Goal: Task Accomplishment & Management: Complete application form

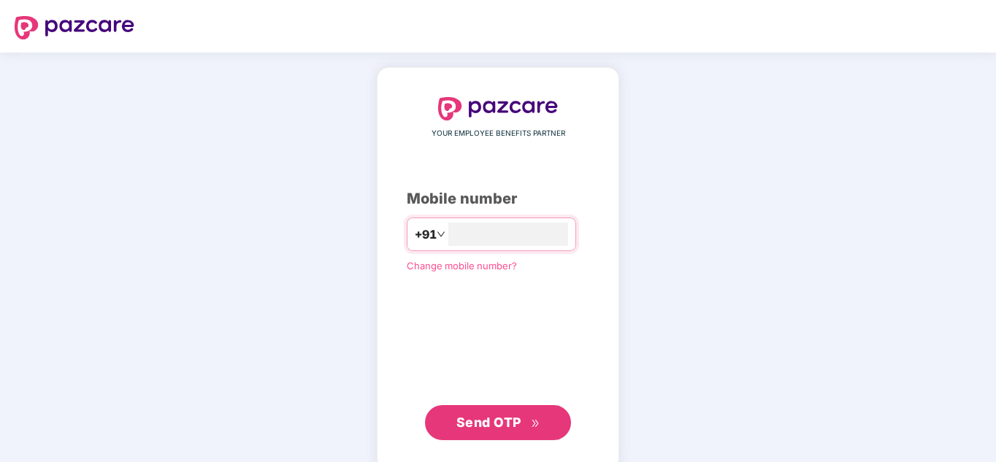
type input "**********"
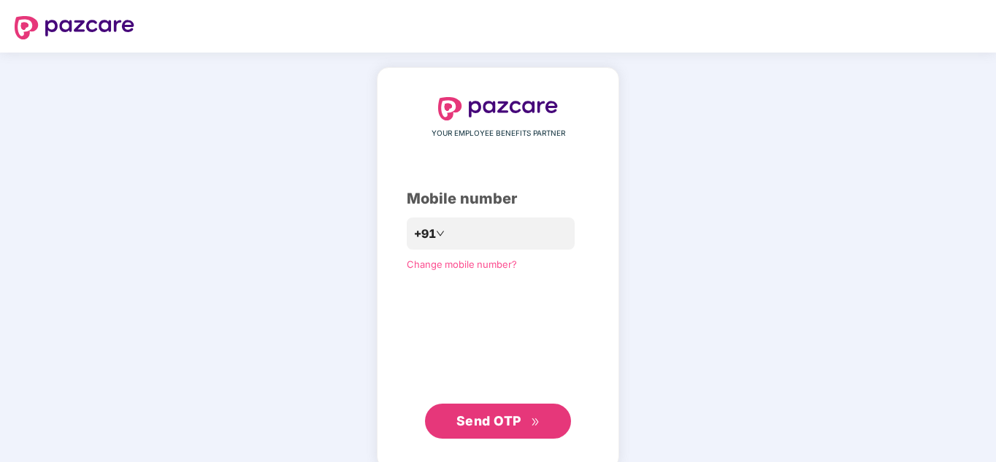
click at [491, 428] on span "Send OTP" at bounding box center [488, 420] width 65 height 15
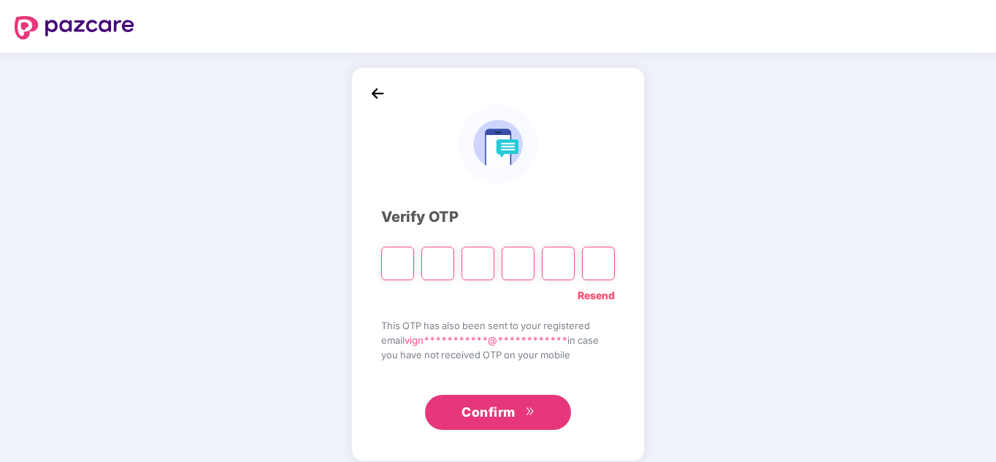
type input "*"
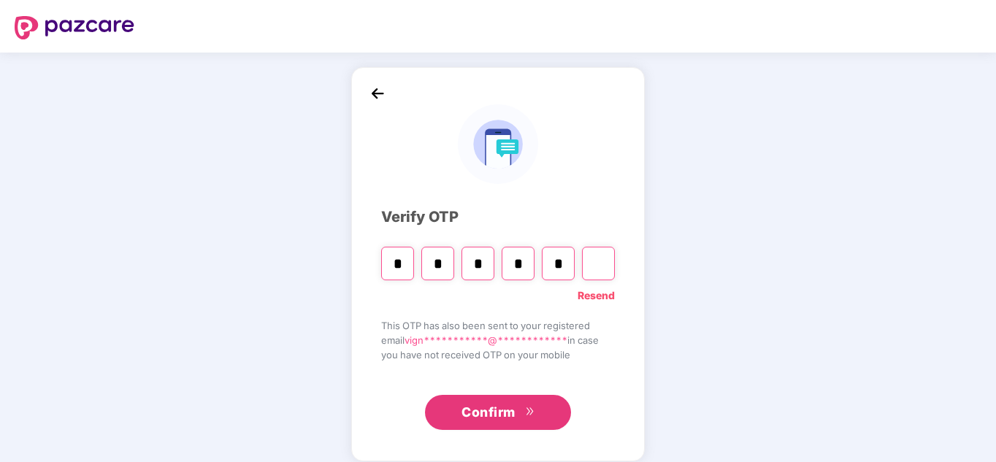
type input "*"
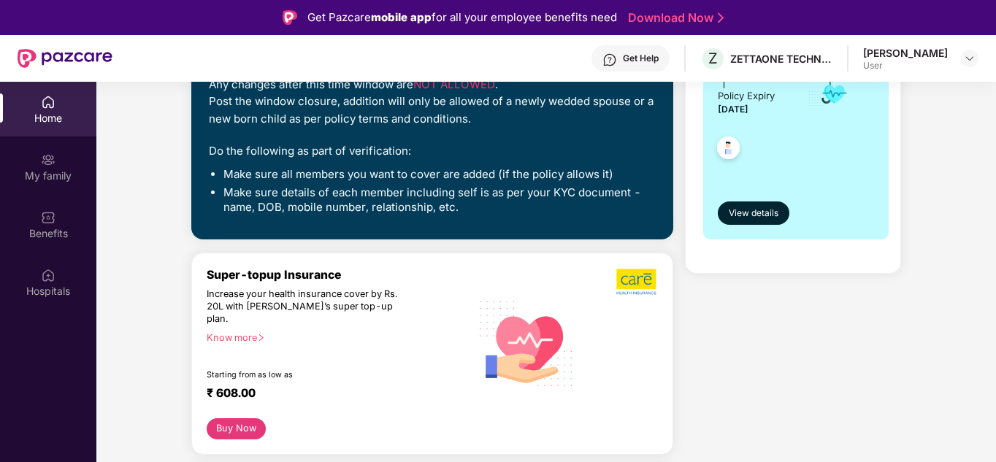
scroll to position [293, 0]
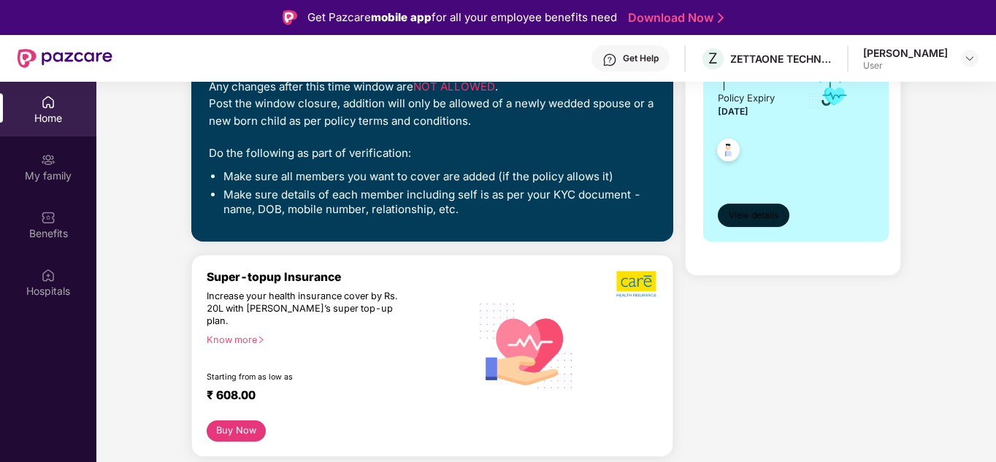
click at [760, 210] on span "View details" at bounding box center [754, 216] width 50 height 14
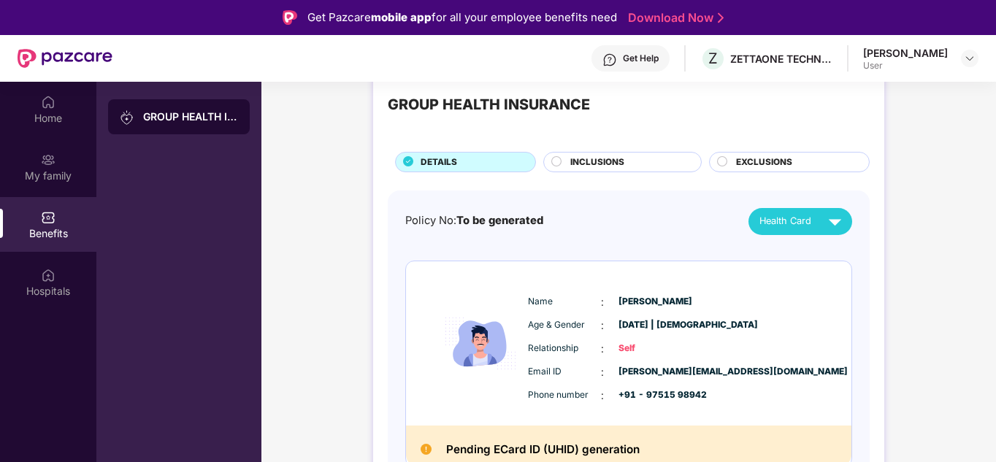
scroll to position [49, 0]
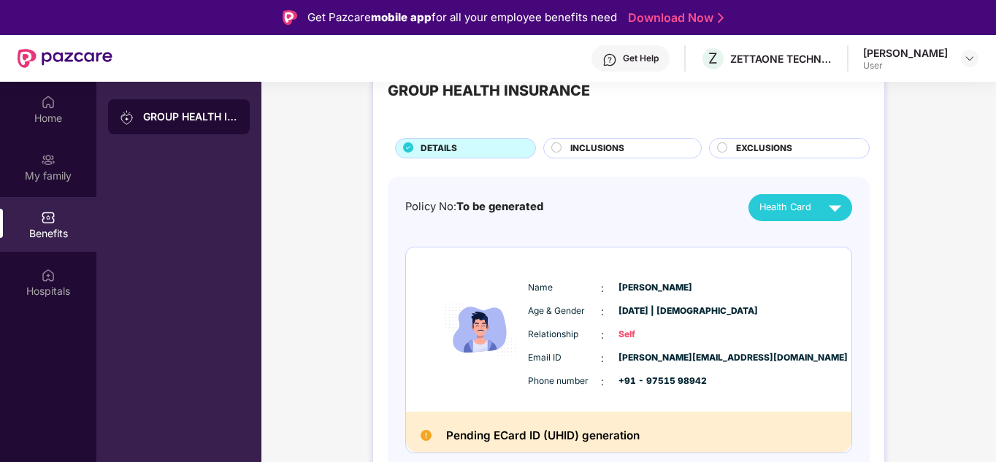
click at [616, 151] on span "INCLUSIONS" at bounding box center [597, 149] width 54 height 14
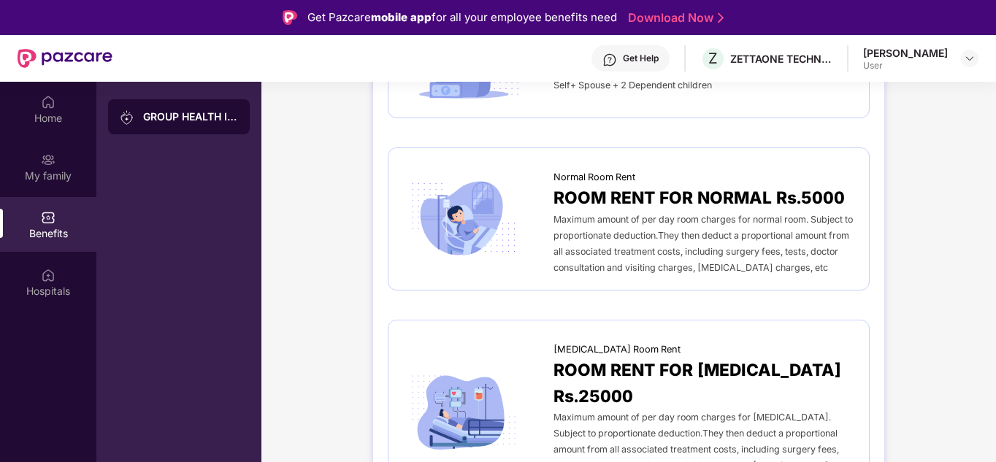
scroll to position [0, 0]
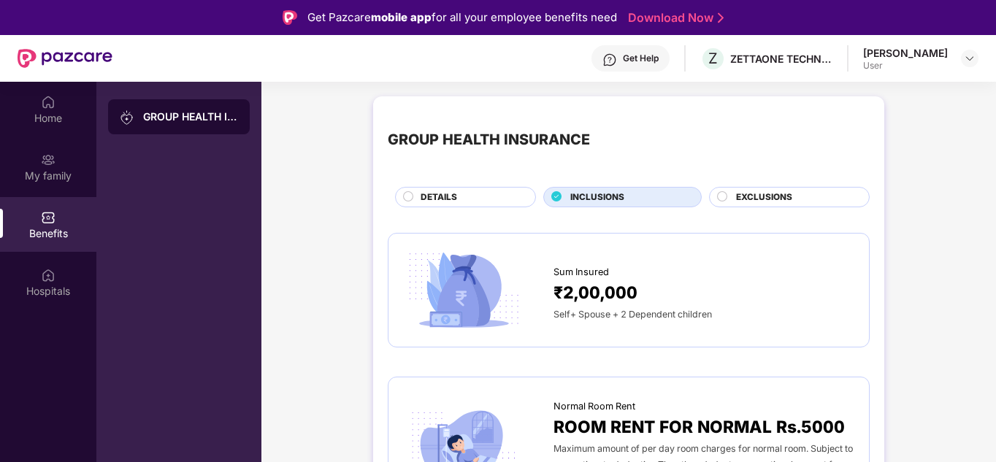
click at [760, 199] on span "EXCLUSIONS" at bounding box center [764, 198] width 56 height 14
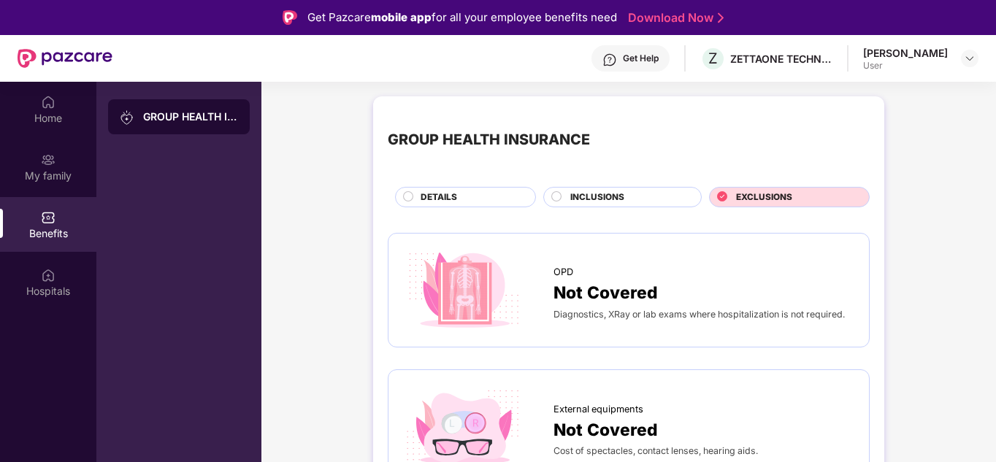
click at [622, 199] on span "INCLUSIONS" at bounding box center [597, 198] width 54 height 14
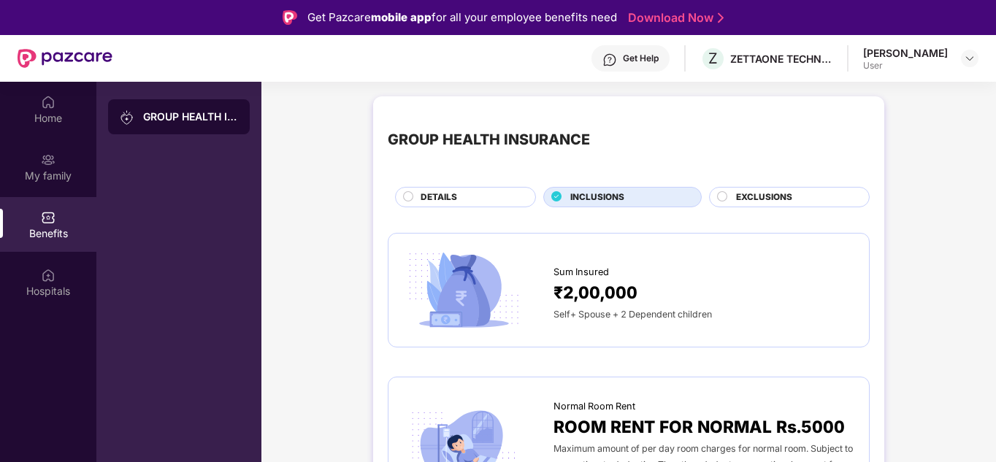
click at [478, 199] on div "DETAILS" at bounding box center [470, 199] width 115 height 16
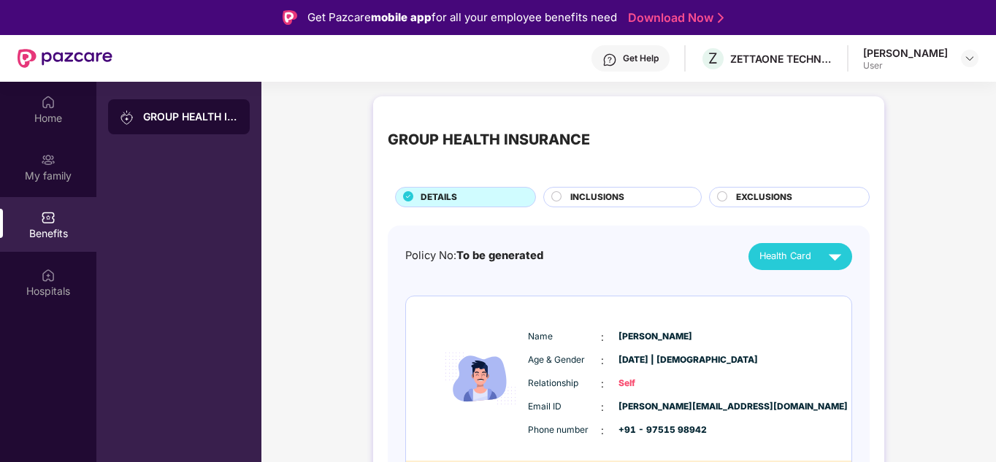
scroll to position [49, 0]
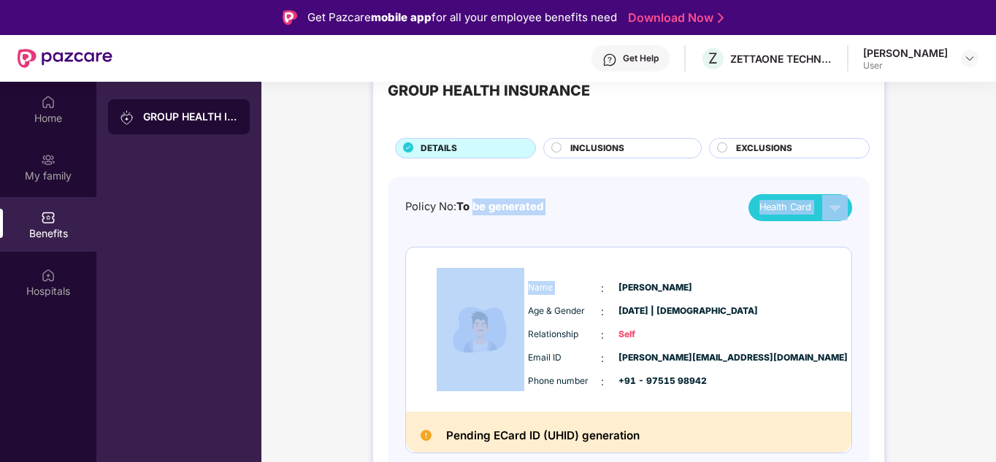
drag, startPoint x: 478, startPoint y: 199, endPoint x: 688, endPoint y: 356, distance: 262.4
click at [688, 356] on div "Policy No: To be generated Health Card Name : [PERSON_NAME] Age & Gender : [DAT…" at bounding box center [628, 334] width 447 height 281
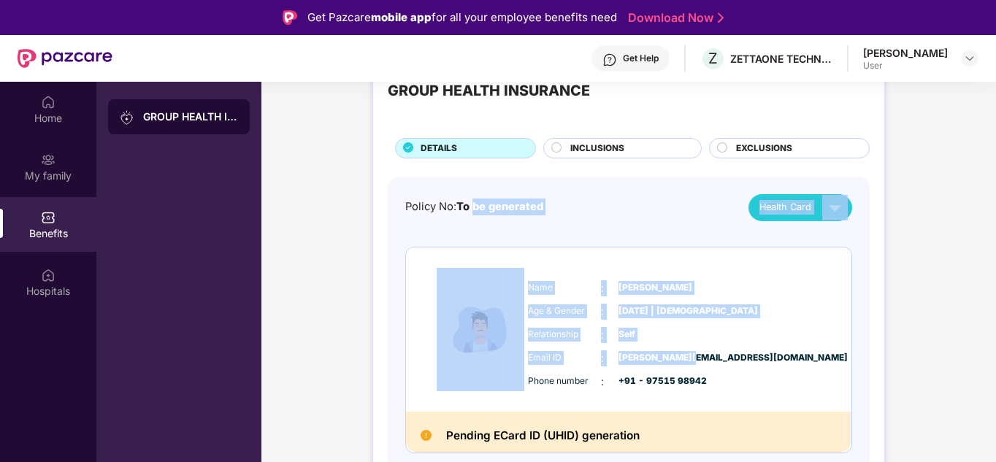
scroll to position [82, 0]
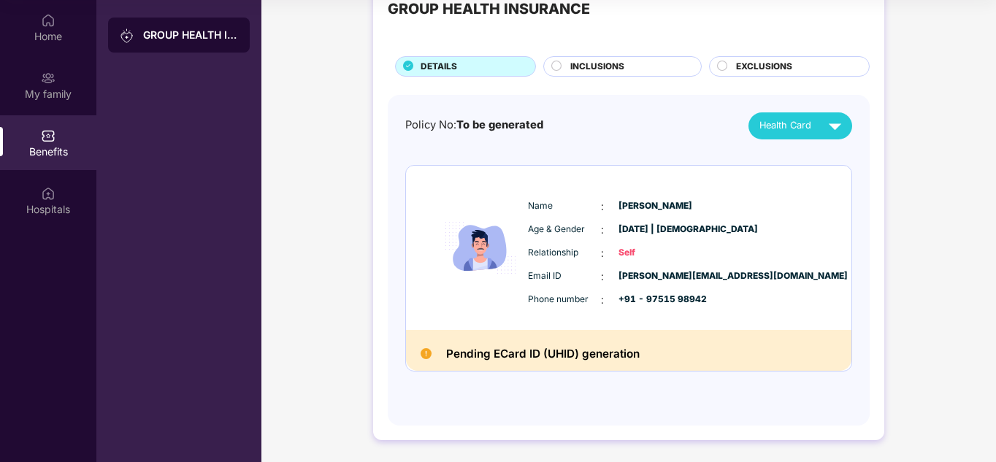
click at [717, 369] on div "Pending ECard ID (UHID) generation" at bounding box center [628, 350] width 445 height 41
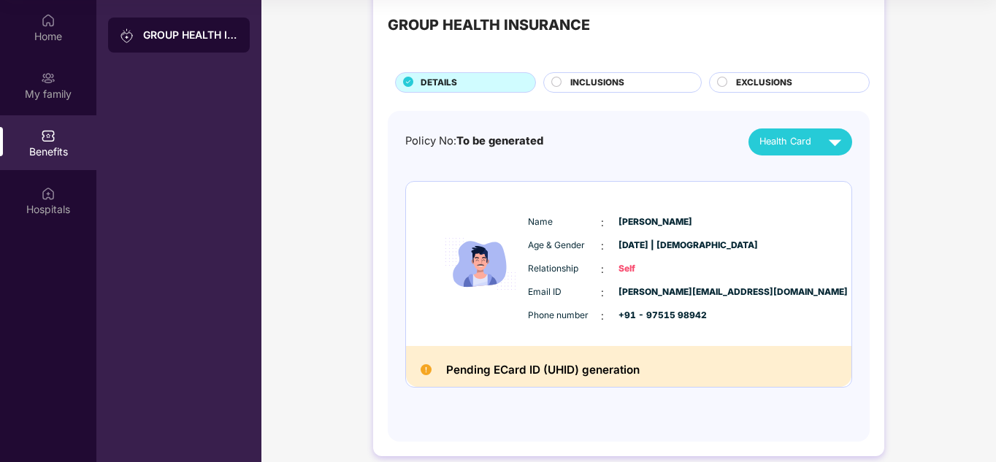
scroll to position [0, 0]
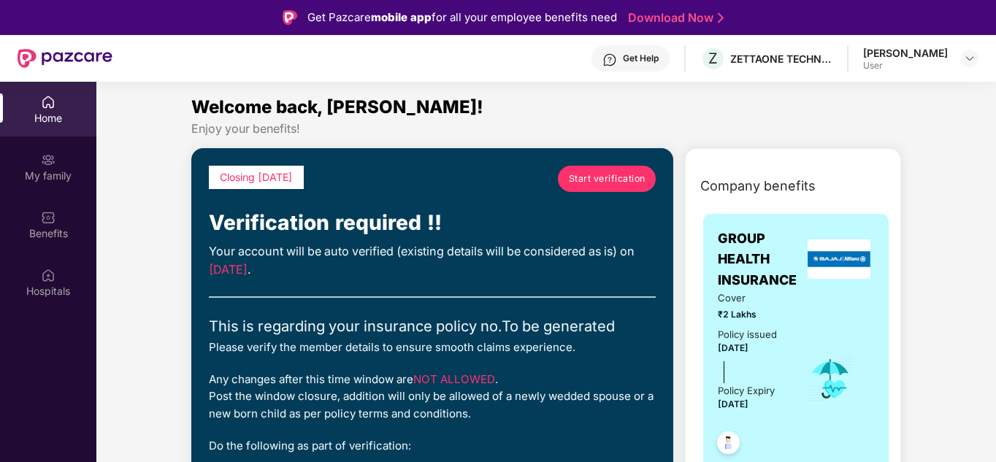
click at [635, 181] on span "Start verification" at bounding box center [607, 179] width 77 height 14
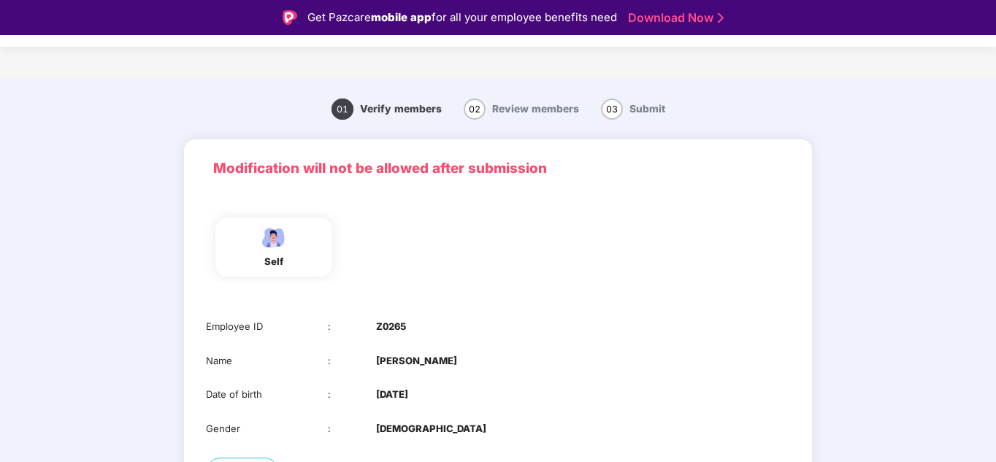
scroll to position [115, 0]
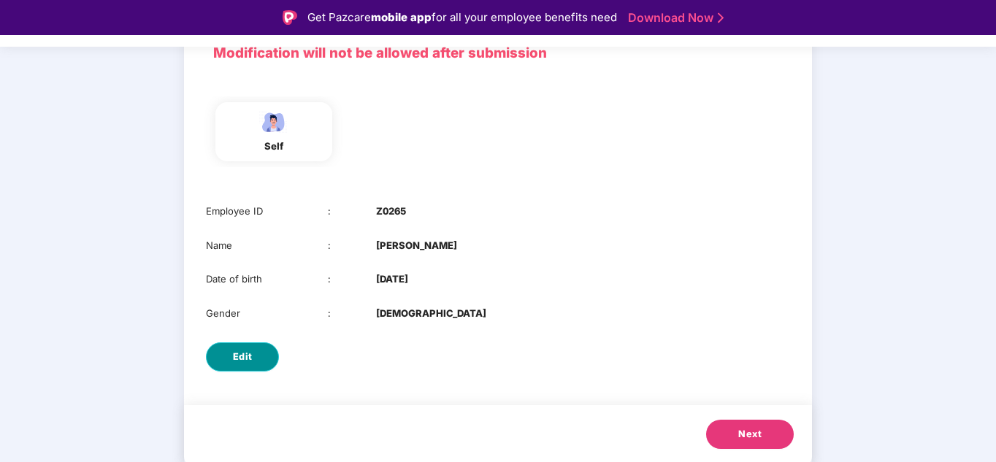
click at [240, 353] on span "Edit" at bounding box center [243, 357] width 20 height 15
select select "****"
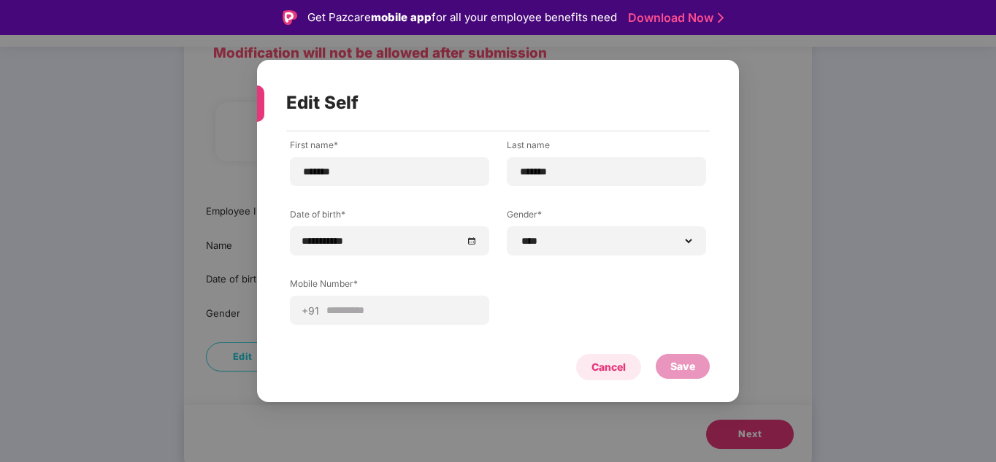
click at [599, 356] on div "Cancel" at bounding box center [608, 367] width 65 height 26
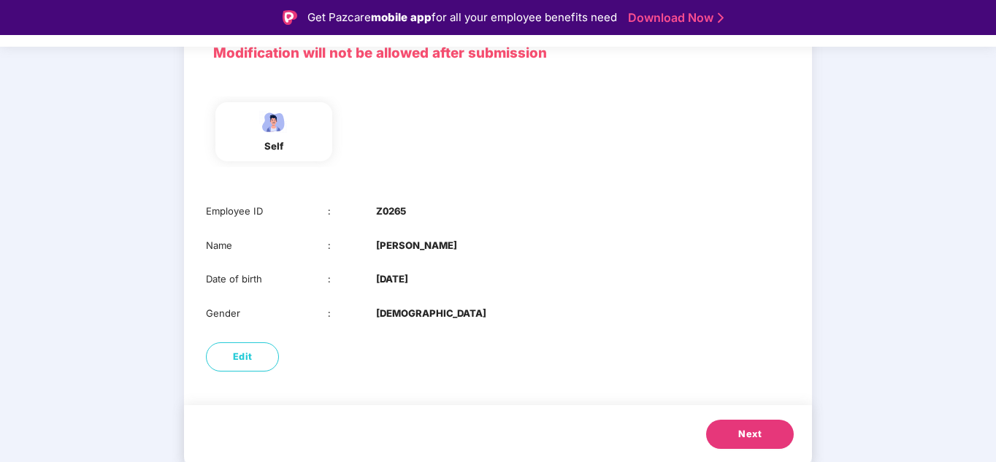
click at [740, 434] on span "Next" at bounding box center [749, 434] width 23 height 15
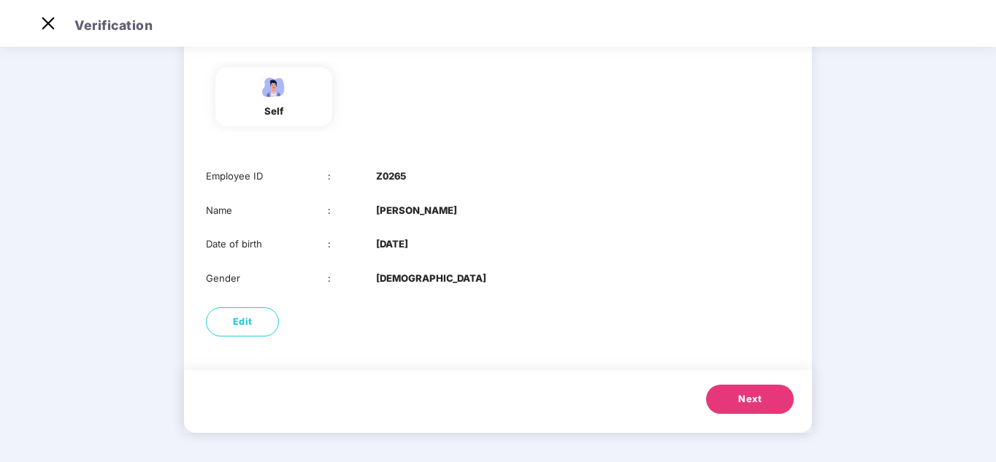
scroll to position [0, 0]
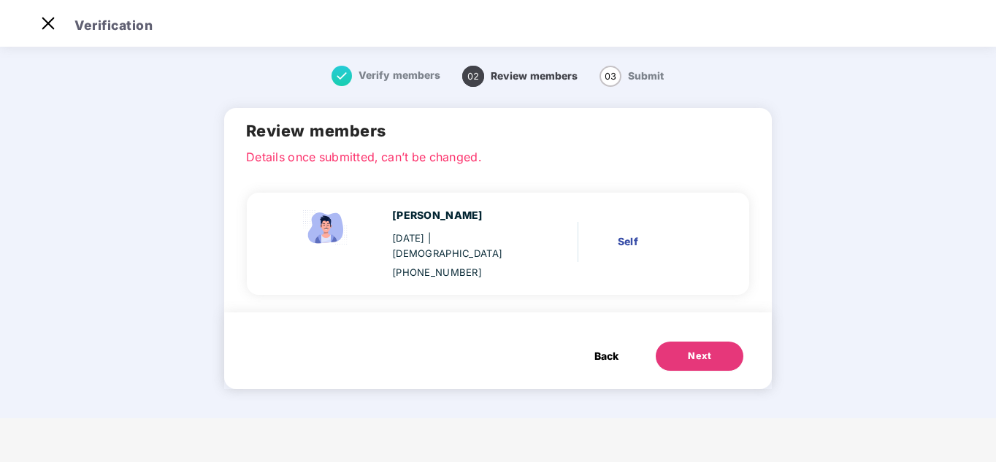
click at [722, 348] on button "Next" at bounding box center [700, 356] width 88 height 29
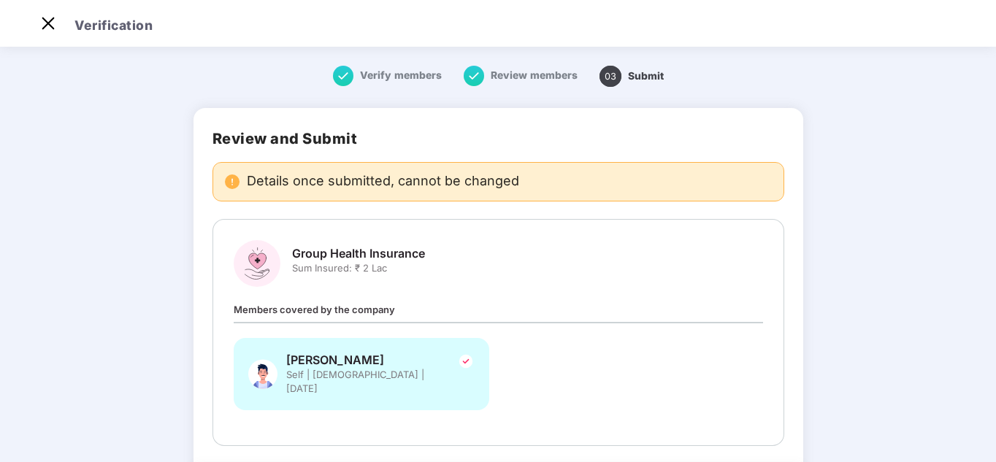
scroll to position [87, 0]
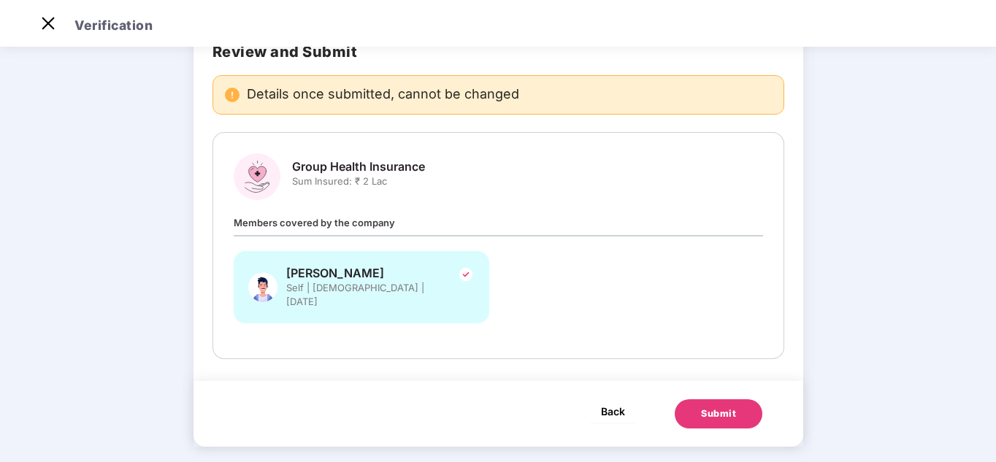
click at [618, 403] on span "Back" at bounding box center [613, 411] width 24 height 18
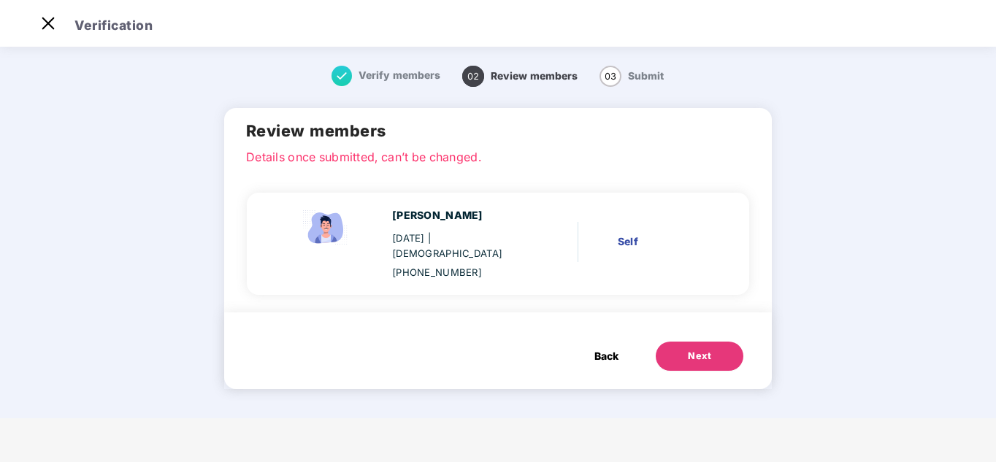
scroll to position [0, 0]
click at [612, 348] on span "Back" at bounding box center [606, 356] width 24 height 16
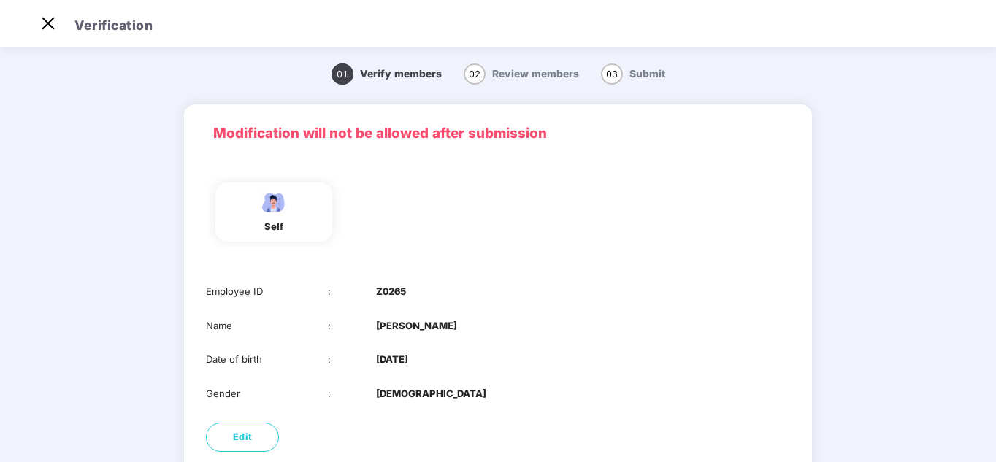
scroll to position [115, 0]
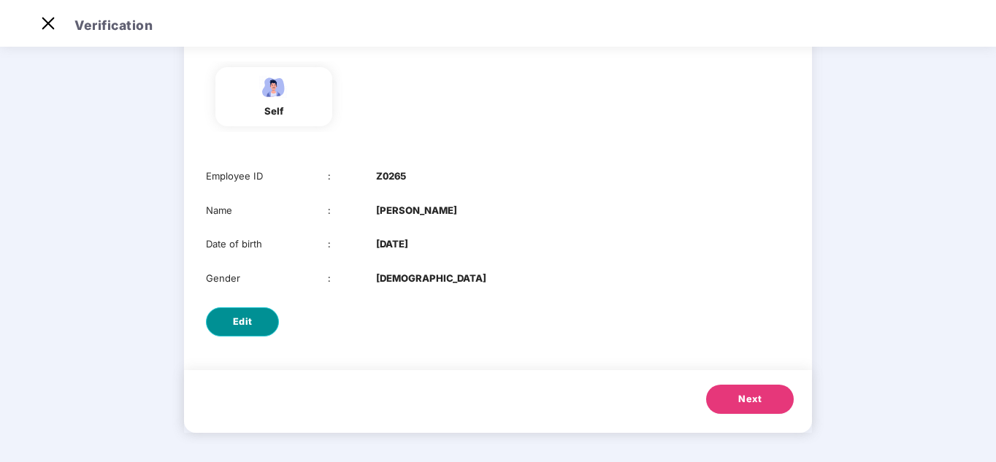
click at [270, 313] on button "Edit" at bounding box center [242, 321] width 73 height 29
select select "****"
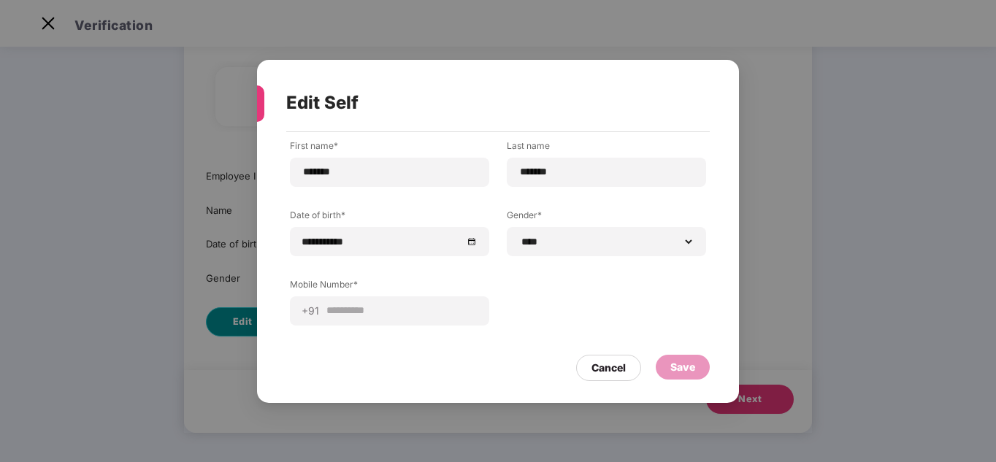
scroll to position [0, 0]
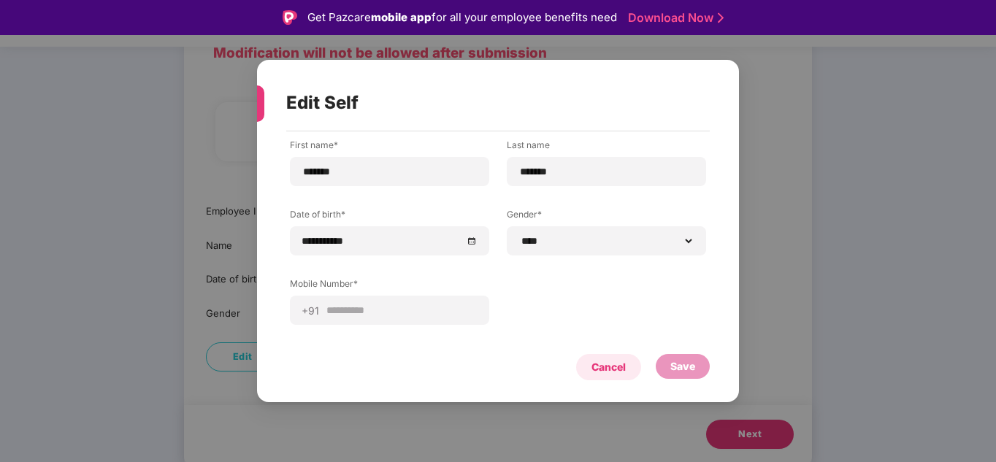
click at [613, 379] on div "Cancel" at bounding box center [608, 367] width 65 height 26
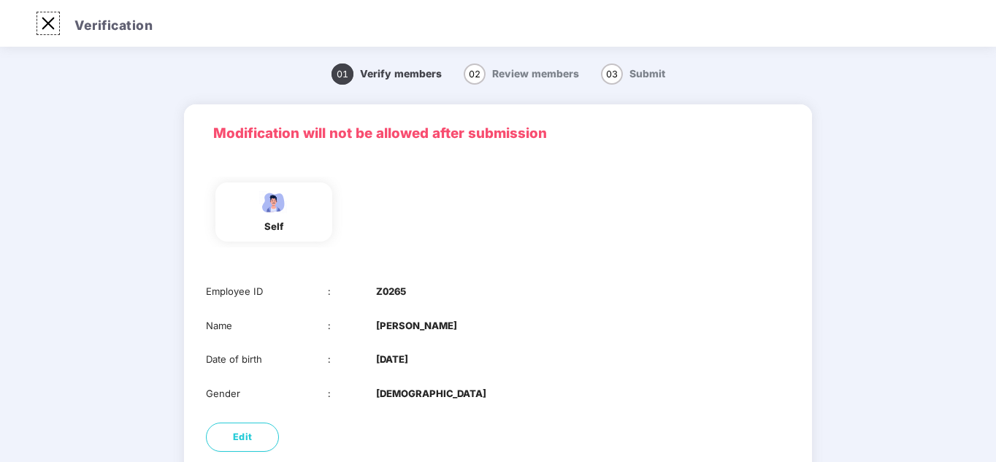
click at [46, 23] on img at bounding box center [48, 23] width 23 height 23
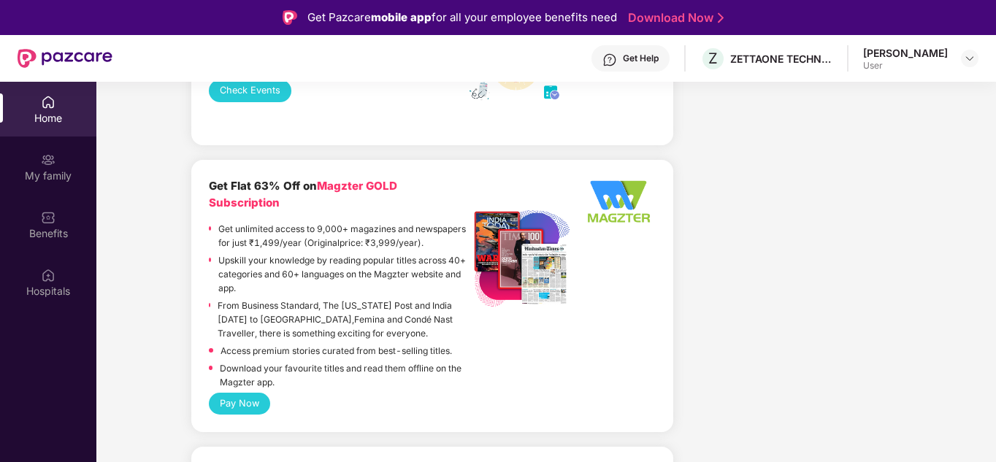
scroll to position [2517, 0]
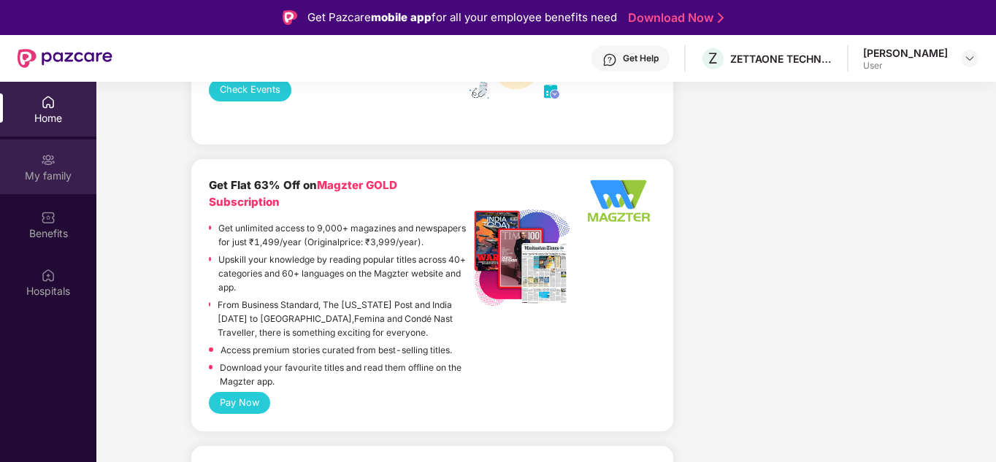
click at [42, 180] on div "My family" at bounding box center [48, 176] width 96 height 15
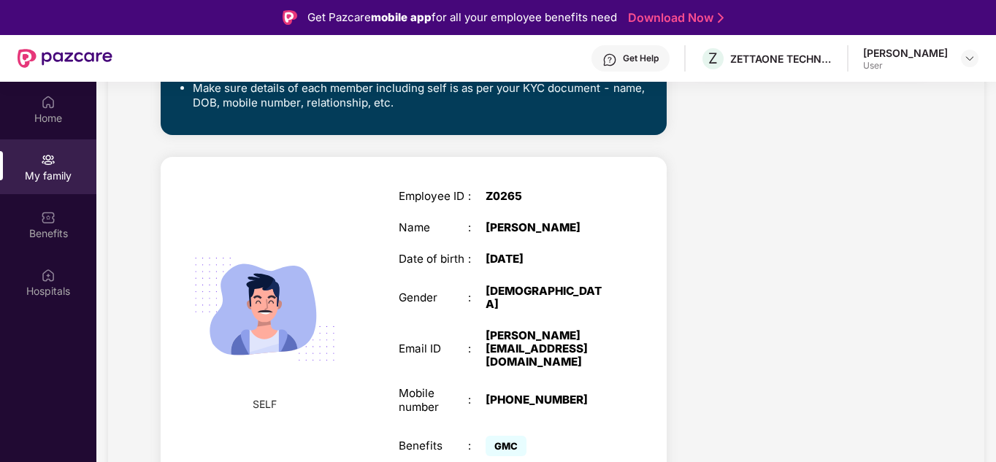
scroll to position [82, 0]
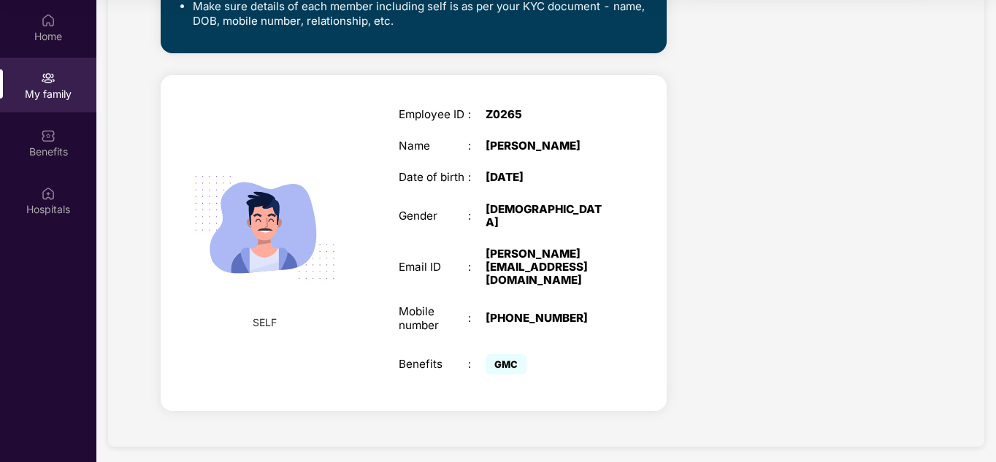
click at [506, 364] on span "GMC" at bounding box center [506, 364] width 41 height 20
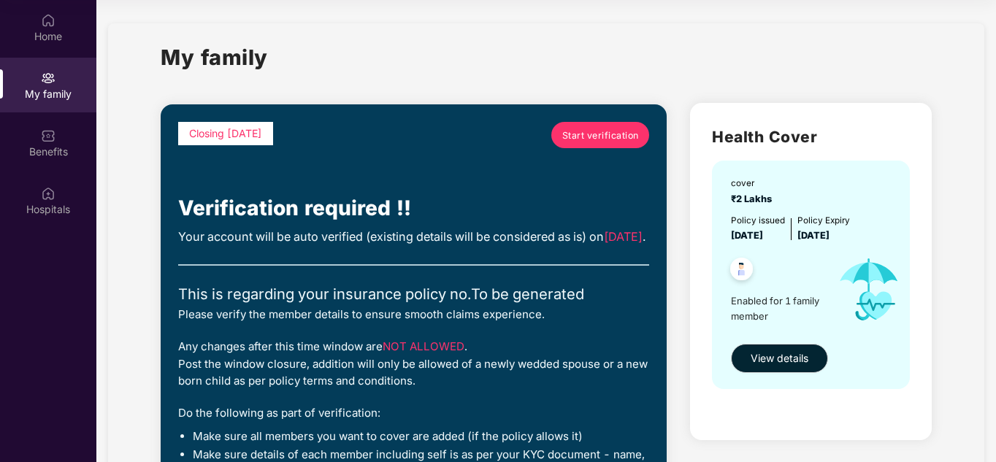
click at [594, 126] on link "Start verification" at bounding box center [600, 135] width 98 height 26
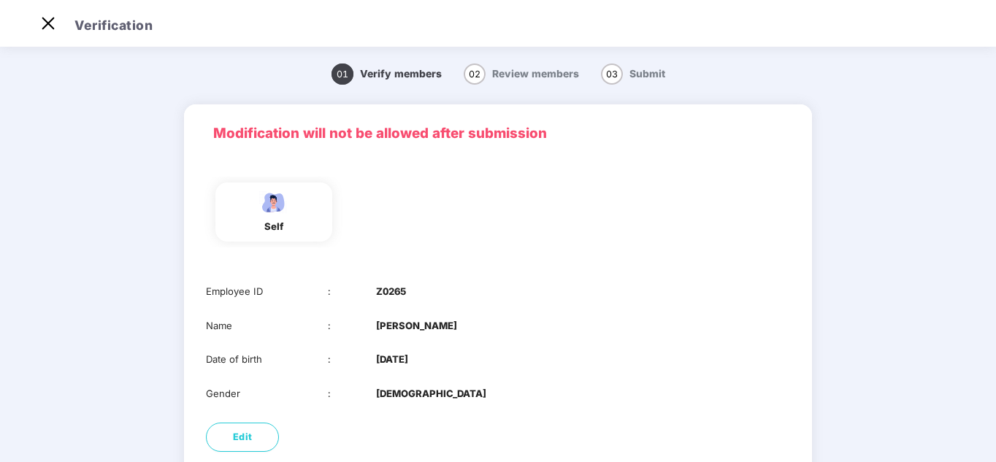
scroll to position [115, 0]
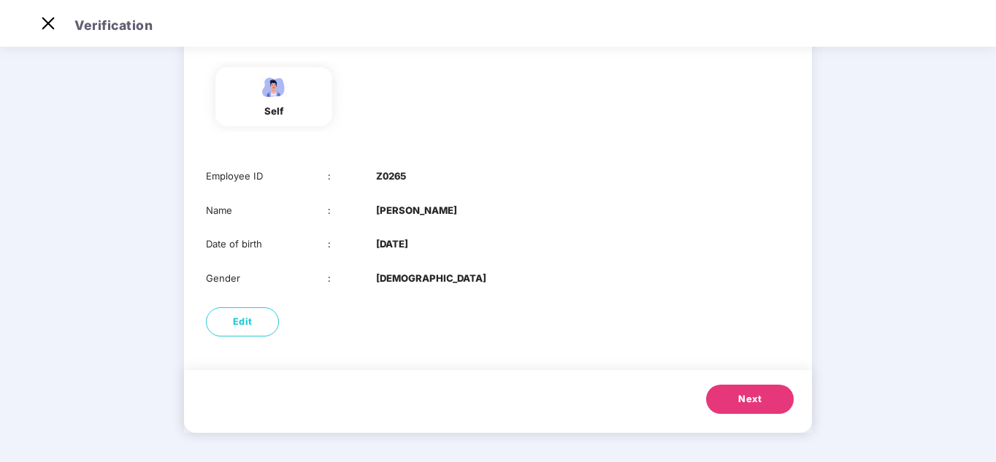
click at [756, 407] on button "Next" at bounding box center [750, 399] width 88 height 29
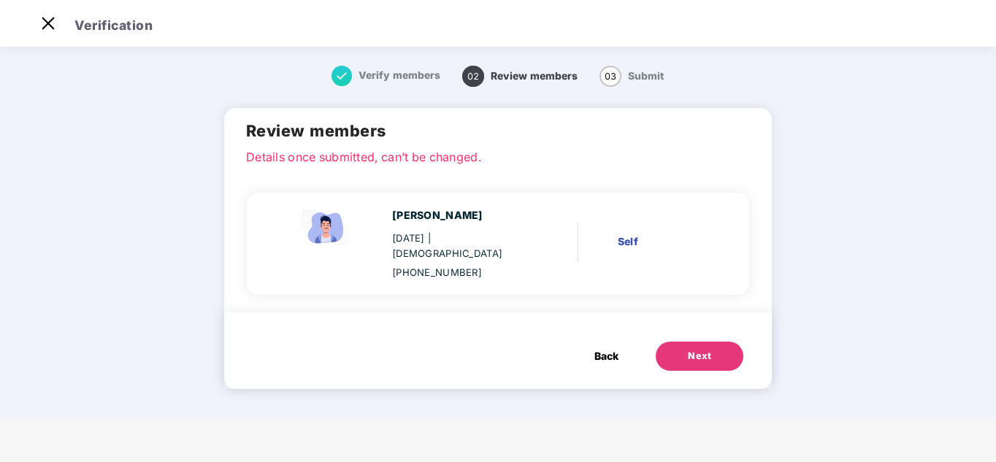
click at [638, 234] on div "Self" at bounding box center [662, 242] width 88 height 16
click at [705, 342] on button "Next" at bounding box center [700, 356] width 88 height 29
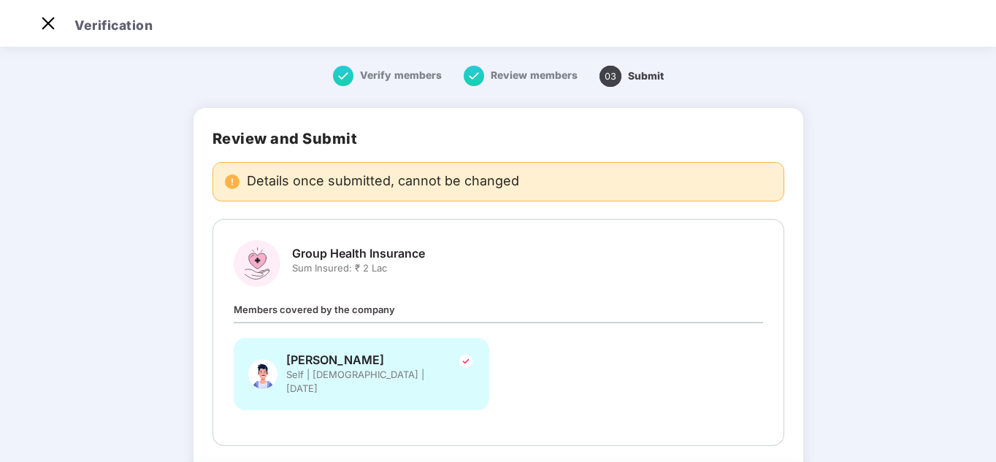
scroll to position [87, 0]
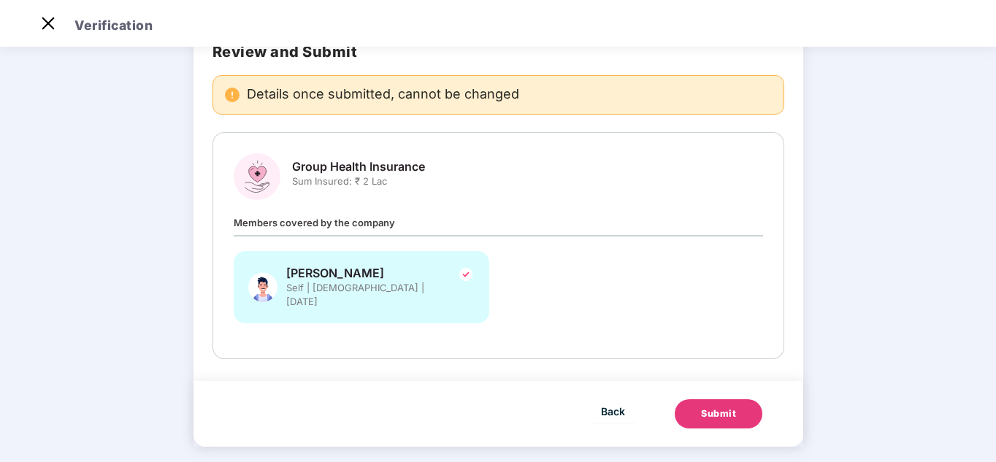
click at [355, 220] on span "Members covered by the company" at bounding box center [314, 223] width 161 height 12
click at [736, 403] on button "Submit" at bounding box center [719, 413] width 88 height 29
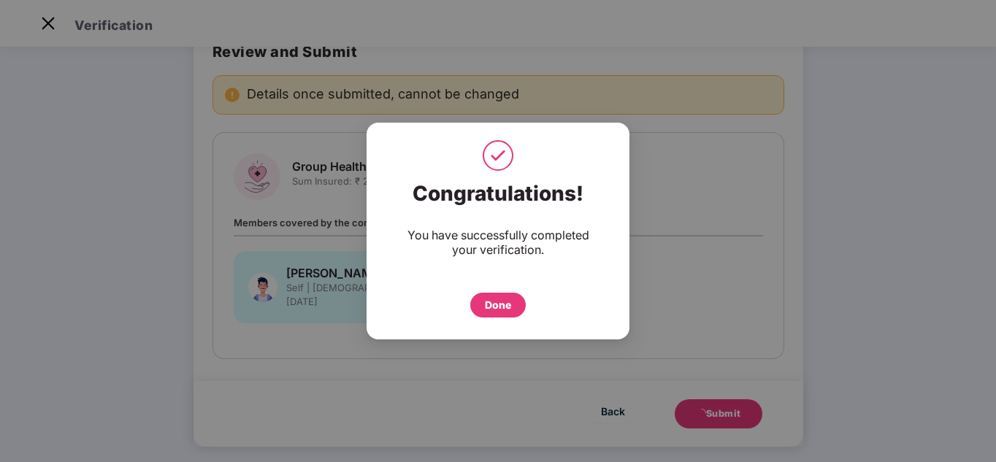
click at [503, 304] on div "Done" at bounding box center [498, 305] width 26 height 16
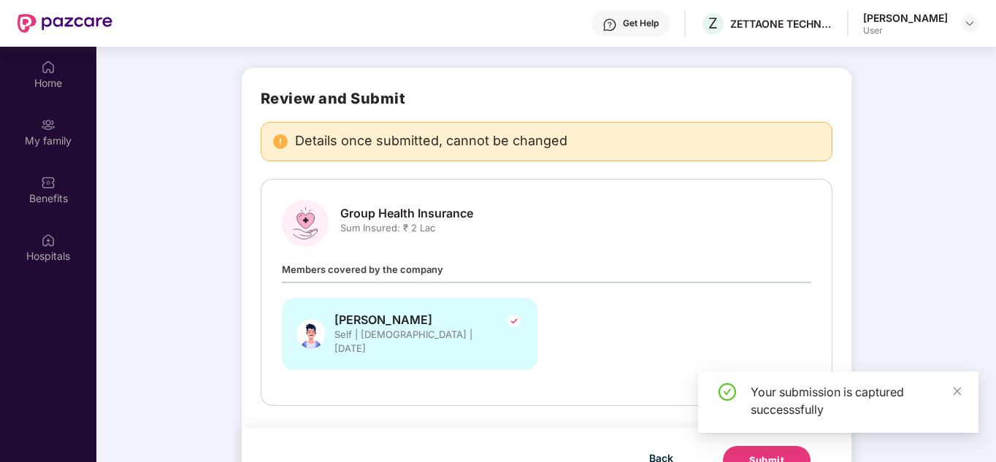
scroll to position [82, 0]
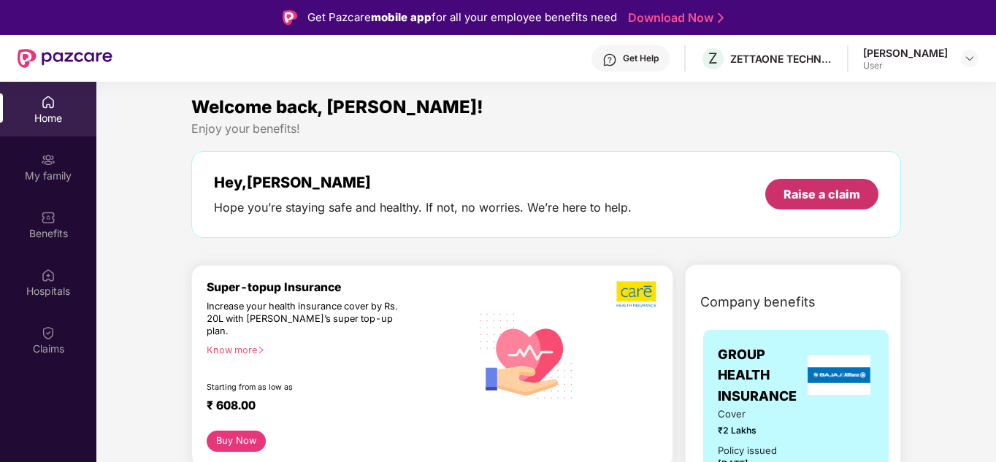
click at [815, 198] on div "Raise a claim" at bounding box center [821, 194] width 77 height 16
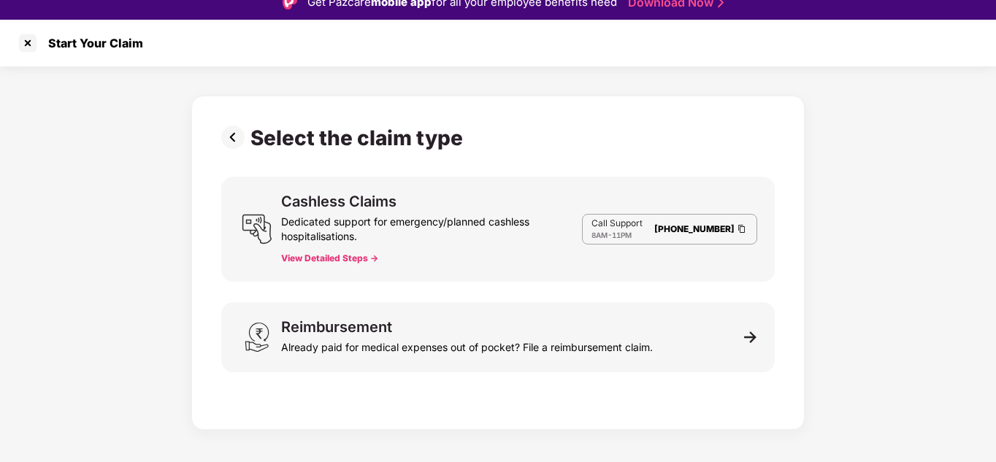
scroll to position [35, 0]
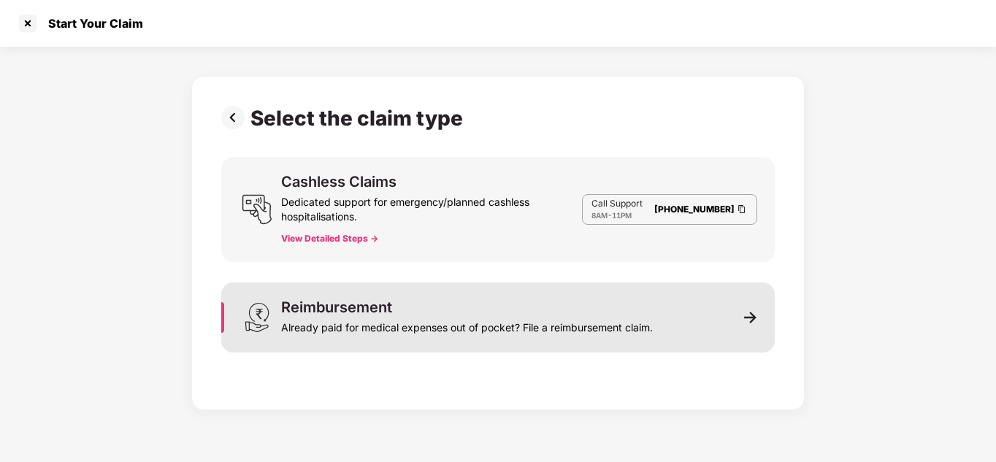
click at [517, 321] on div "Already paid for medical expenses out of pocket? File a reimbursement claim." at bounding box center [467, 325] width 372 height 20
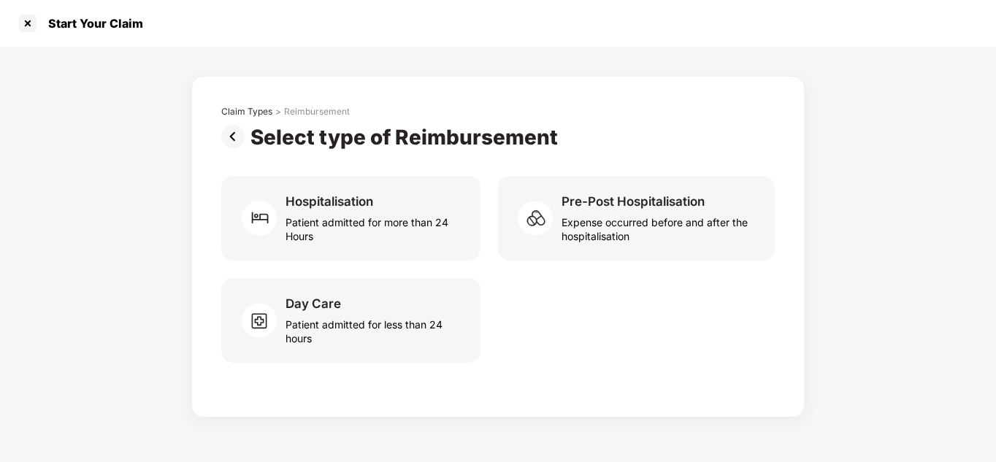
click at [238, 127] on img at bounding box center [235, 136] width 29 height 23
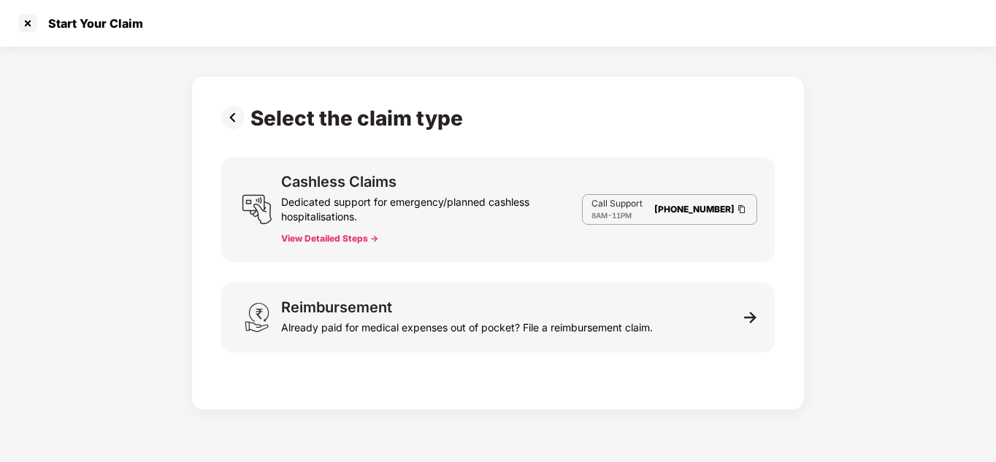
click at [238, 127] on img at bounding box center [235, 117] width 29 height 23
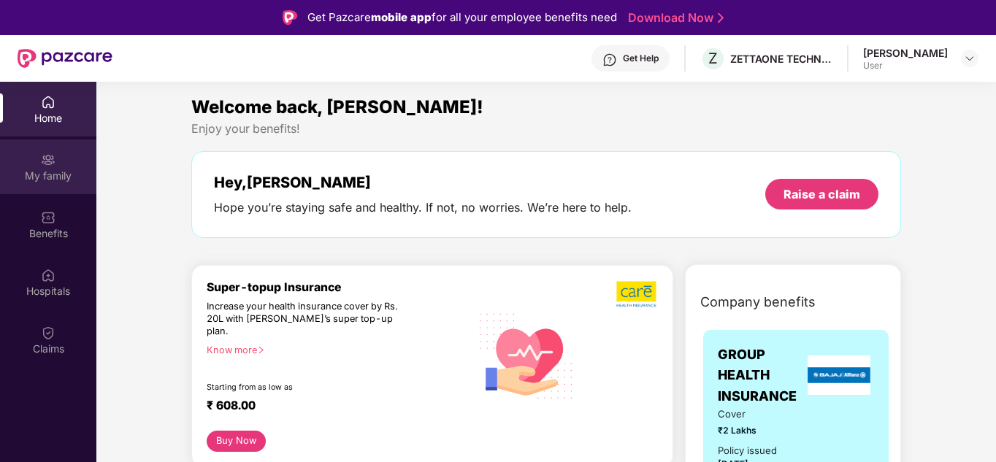
click at [41, 161] on img at bounding box center [48, 160] width 15 height 15
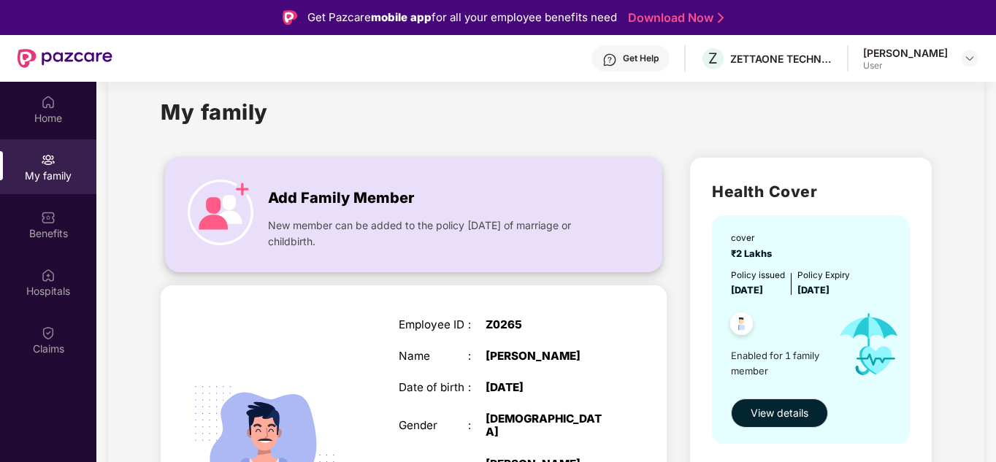
scroll to position [33, 0]
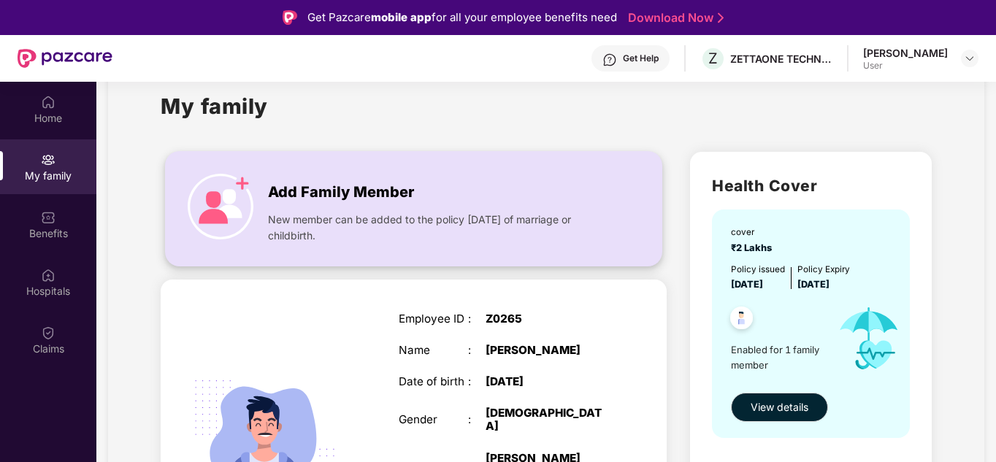
click at [387, 210] on div "New member can be added to the policy within 30 days of marriage or childbirth." at bounding box center [437, 223] width 339 height 39
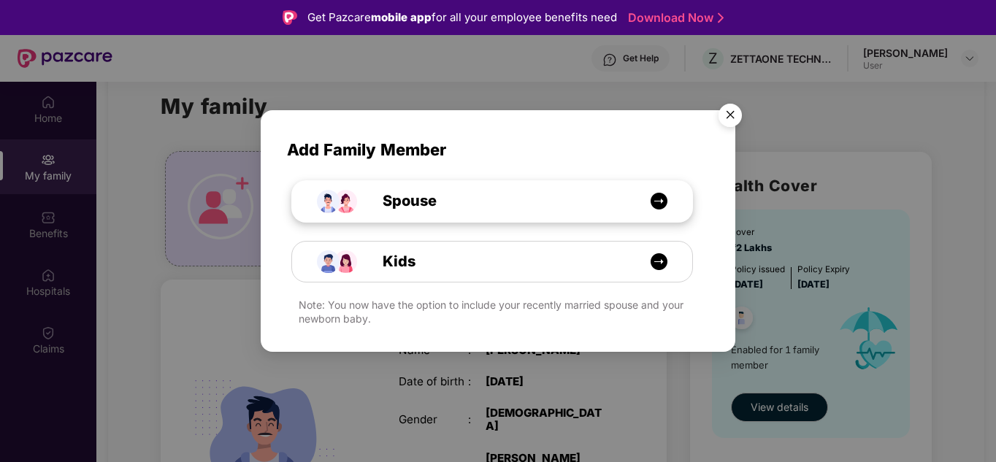
click at [574, 190] on div "Spouse" at bounding box center [500, 201] width 300 height 23
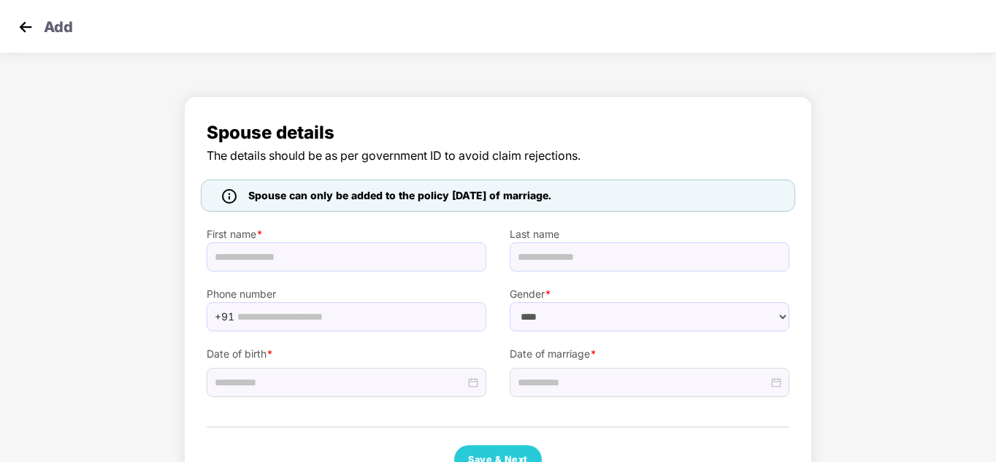
select select "******"
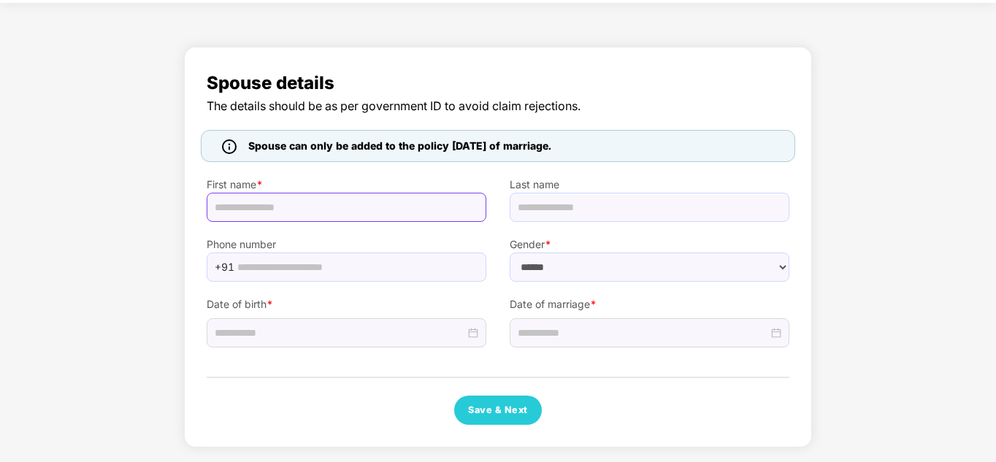
click at [381, 207] on input "text" at bounding box center [347, 207] width 280 height 29
type input "*****"
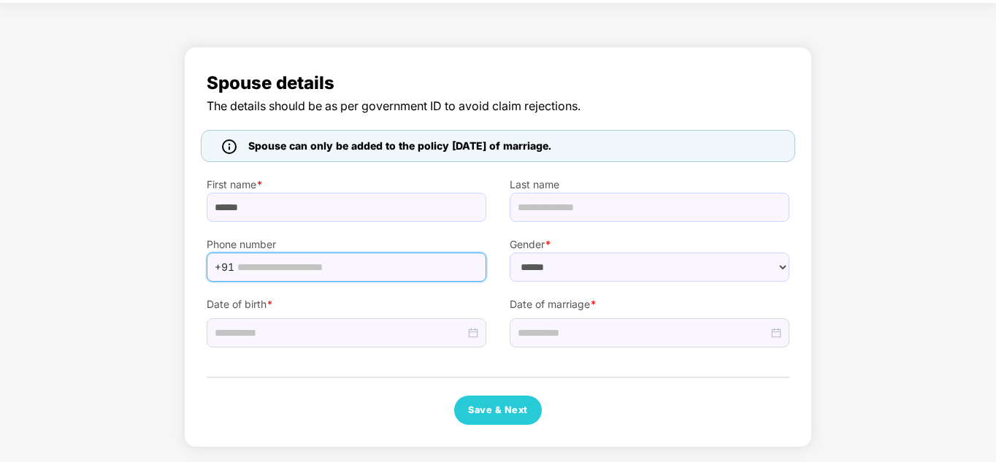
click at [315, 275] on input "text" at bounding box center [357, 267] width 240 height 22
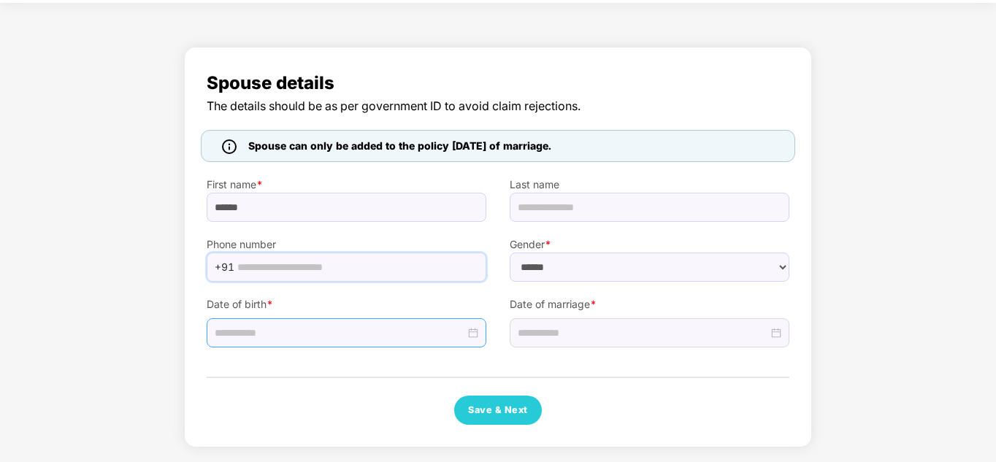
click at [298, 329] on input at bounding box center [340, 333] width 250 height 16
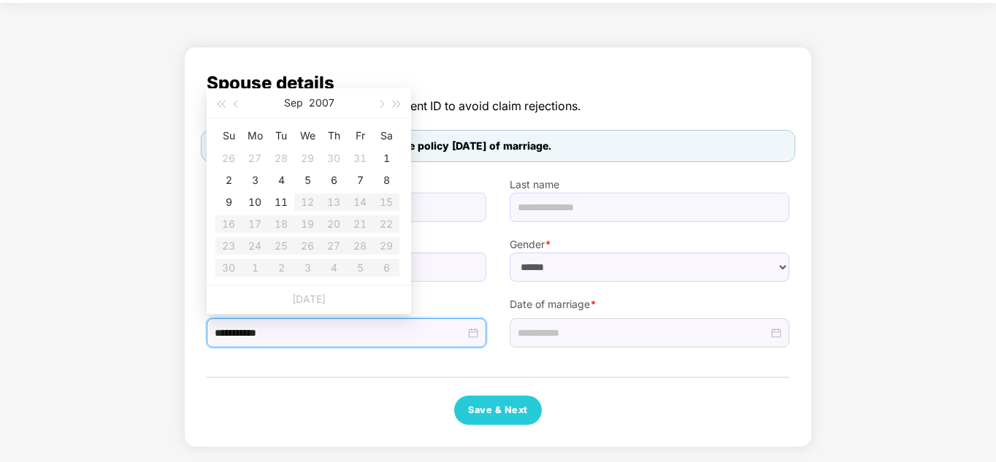
type input "**********"
click at [575, 367] on div "Spouse details The details should be as per government ID to avoid claim reject…" at bounding box center [498, 247] width 583 height 356
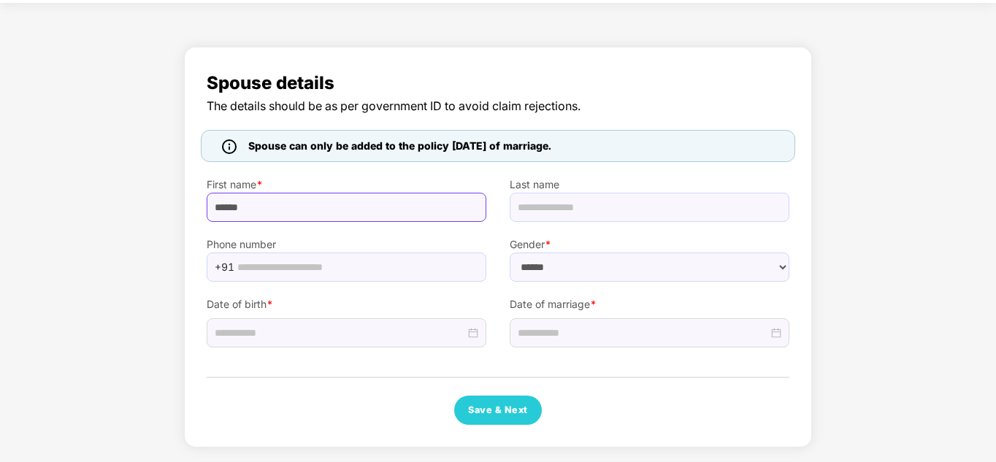
click at [312, 210] on input "*****" at bounding box center [347, 207] width 280 height 29
type input "*"
click at [453, 99] on span "The details should be as per government ID to avoid claim rejections." at bounding box center [498, 106] width 583 height 18
